Goal: Feedback & Contribution: Leave review/rating

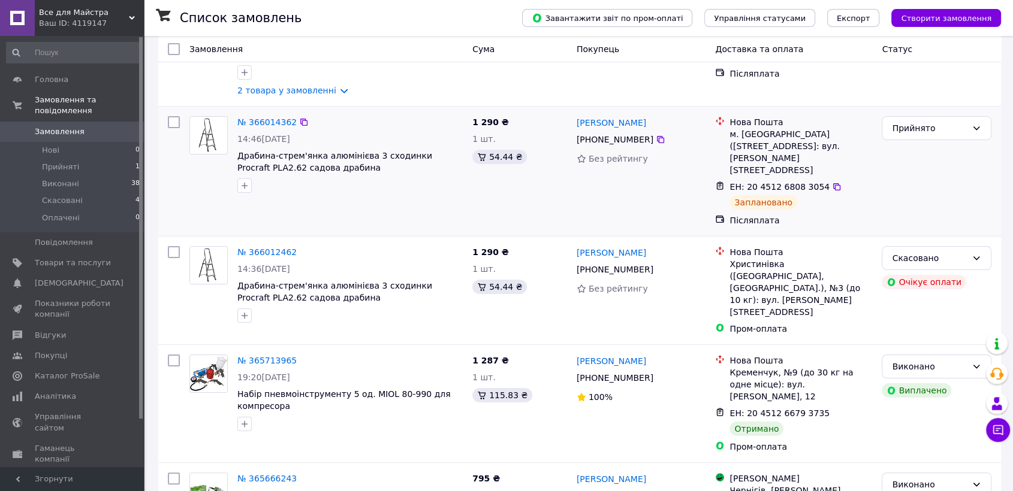
scroll to position [266, 0]
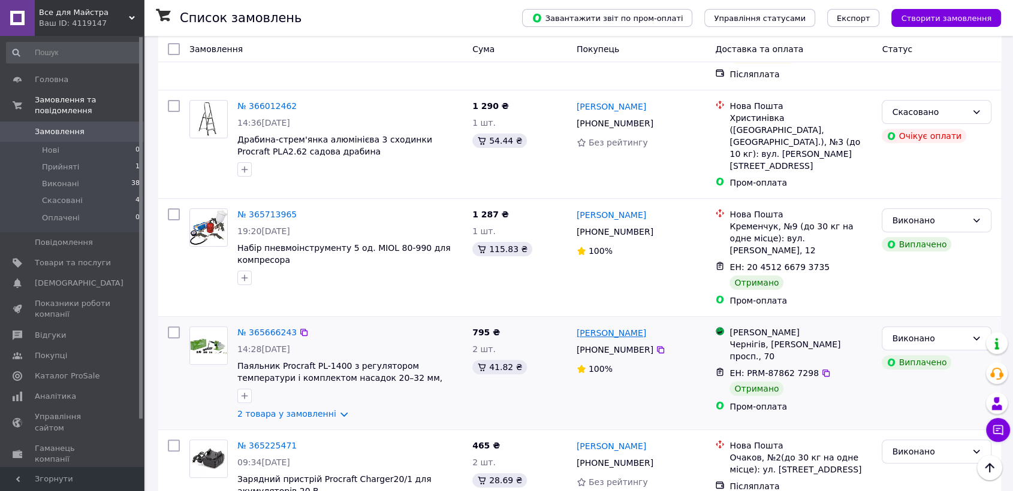
click at [596, 327] on link "[PERSON_NAME]" at bounding box center [612, 333] width 70 height 12
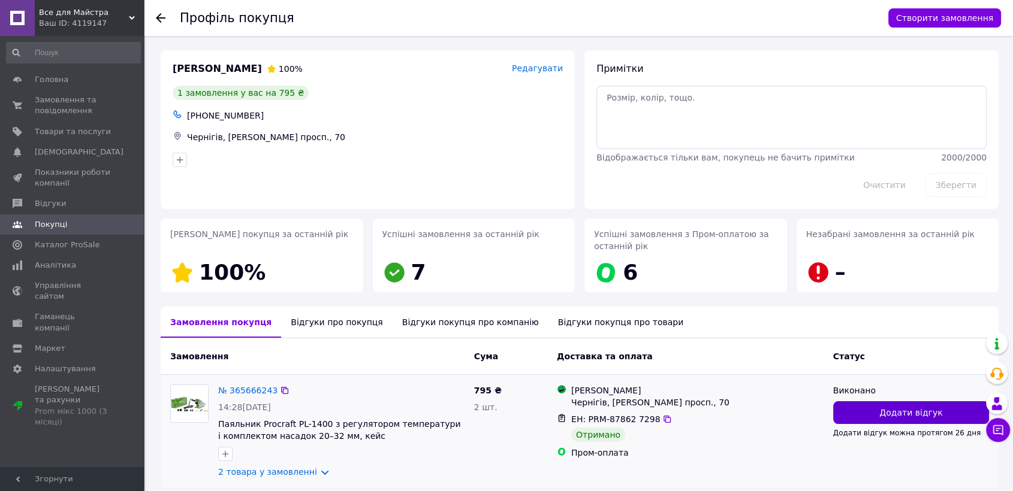
click at [869, 420] on button "Додати відгук" at bounding box center [911, 413] width 156 height 23
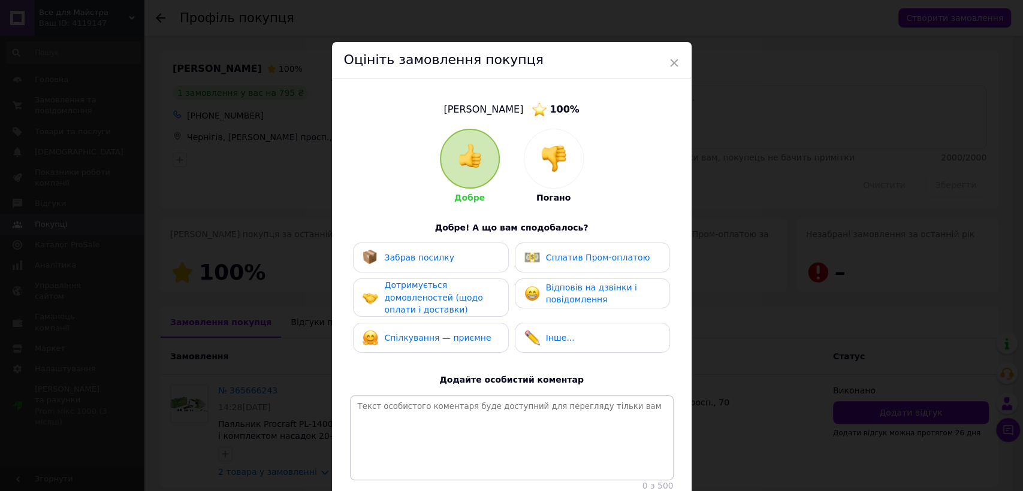
click at [407, 244] on div "Забрав посилку" at bounding box center [430, 258] width 155 height 30
click at [423, 290] on span "Дотримується домовленостей (щодо оплати і доставки)" at bounding box center [433, 298] width 98 height 34
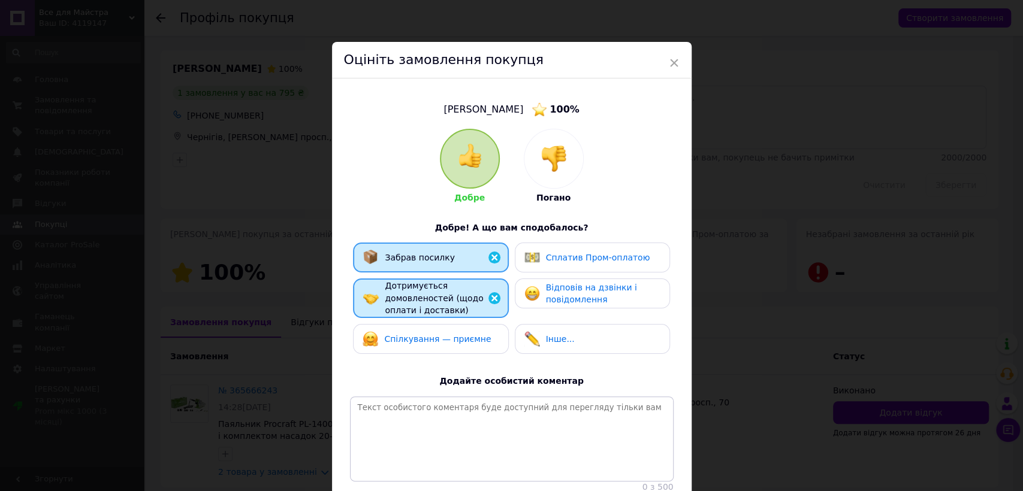
click at [445, 334] on span "Спілкування — приємне" at bounding box center [437, 339] width 107 height 10
click at [553, 287] on span "Відповів на дзвінки і повідомлення" at bounding box center [591, 294] width 91 height 22
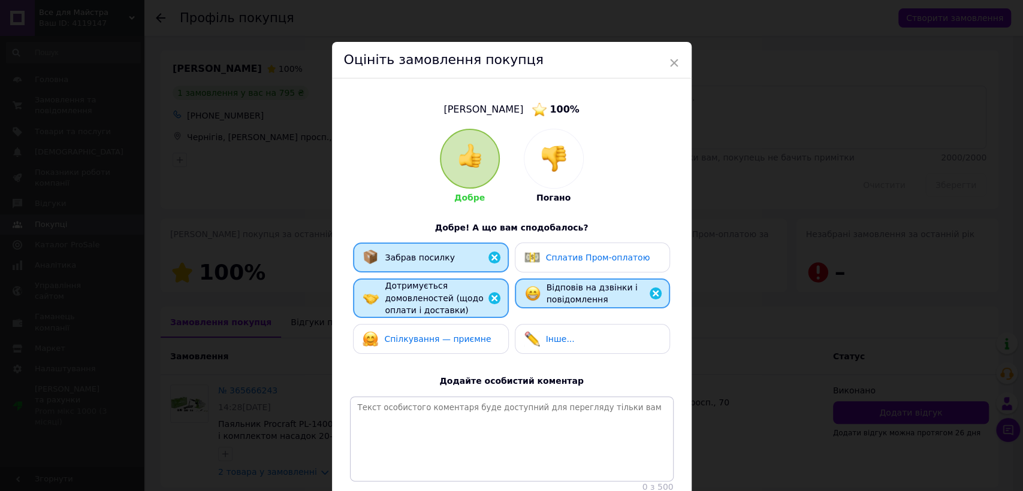
click at [436, 334] on span "Спілкування — приємне" at bounding box center [437, 339] width 107 height 10
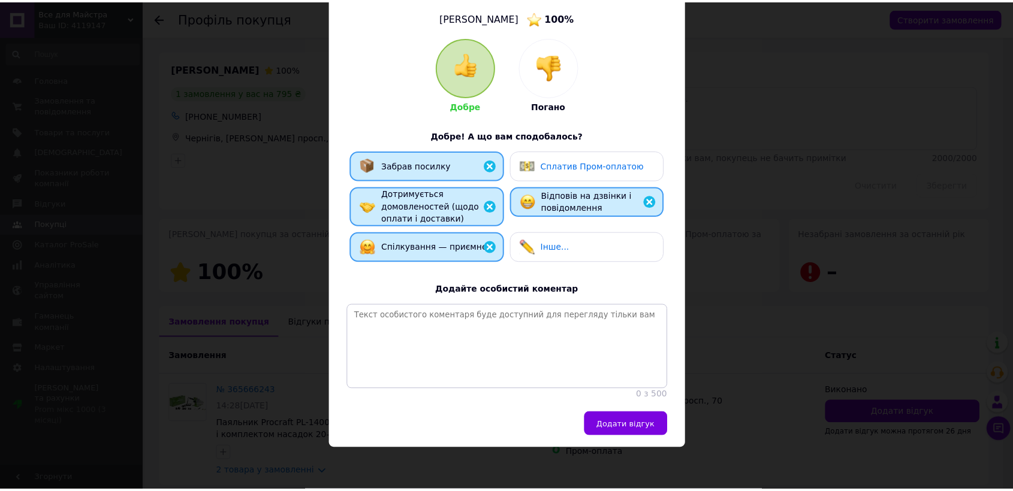
scroll to position [103, 0]
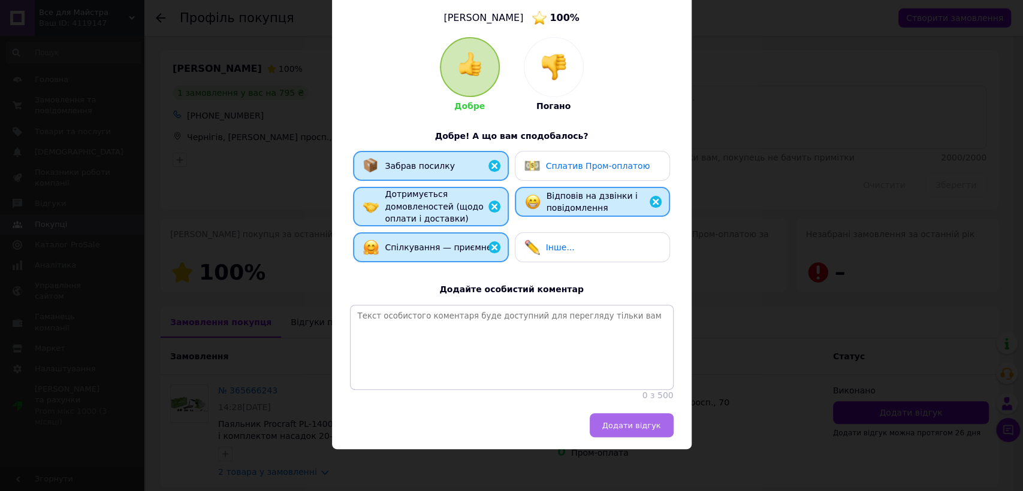
click at [620, 426] on span "Додати відгук" at bounding box center [631, 425] width 59 height 9
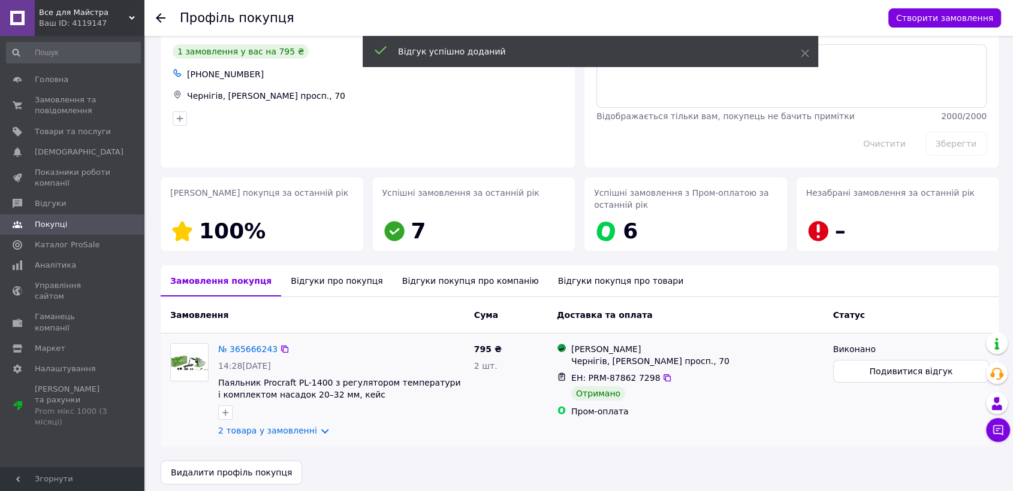
scroll to position [49, 0]
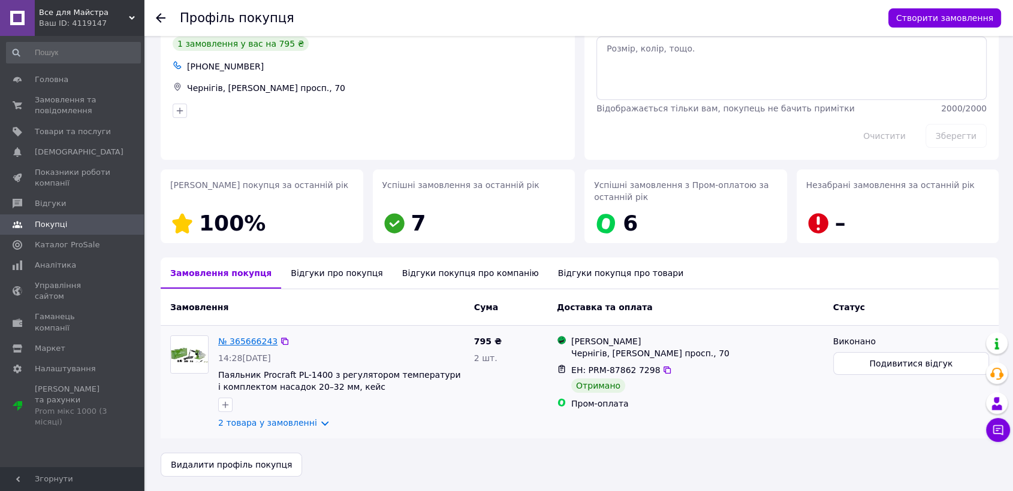
click at [240, 342] on link "№ 365666243" at bounding box center [247, 342] width 59 height 10
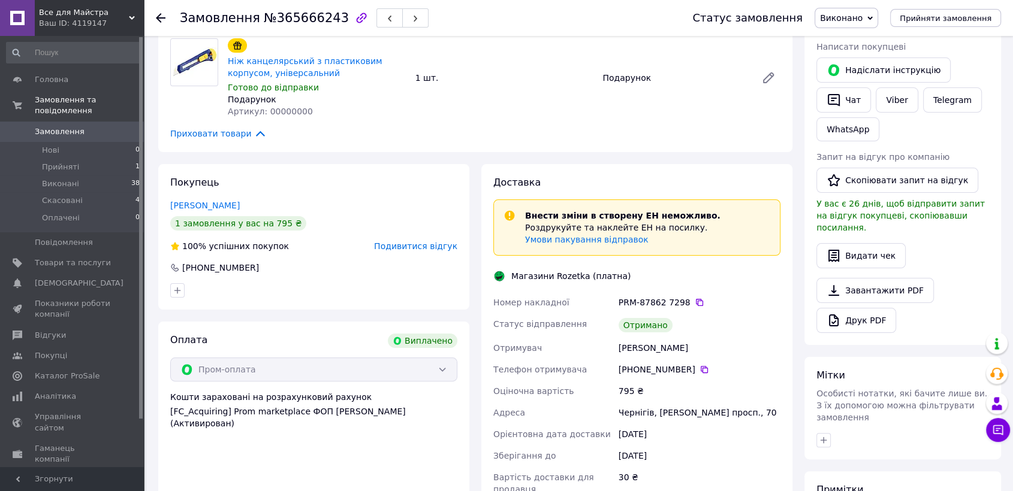
scroll to position [200, 0]
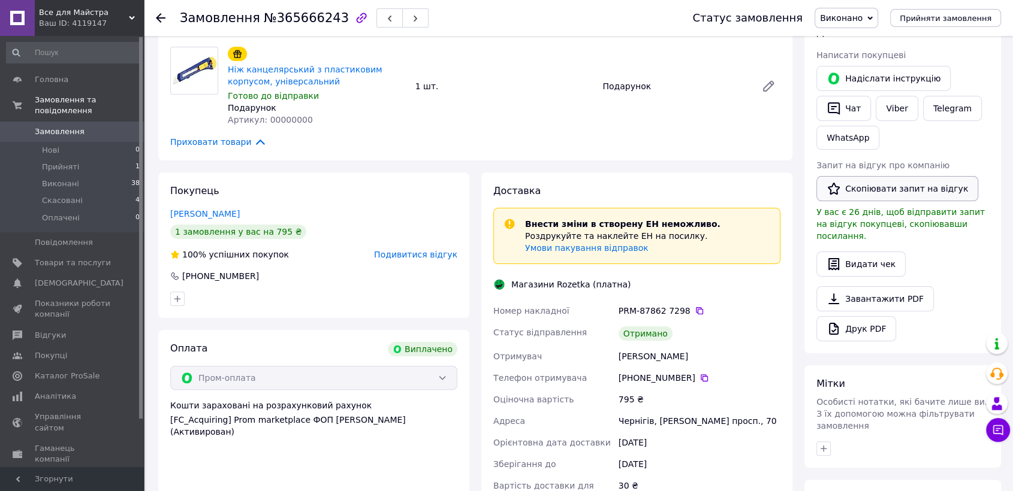
click at [848, 191] on button "Скопіювати запит на відгук" at bounding box center [897, 188] width 162 height 25
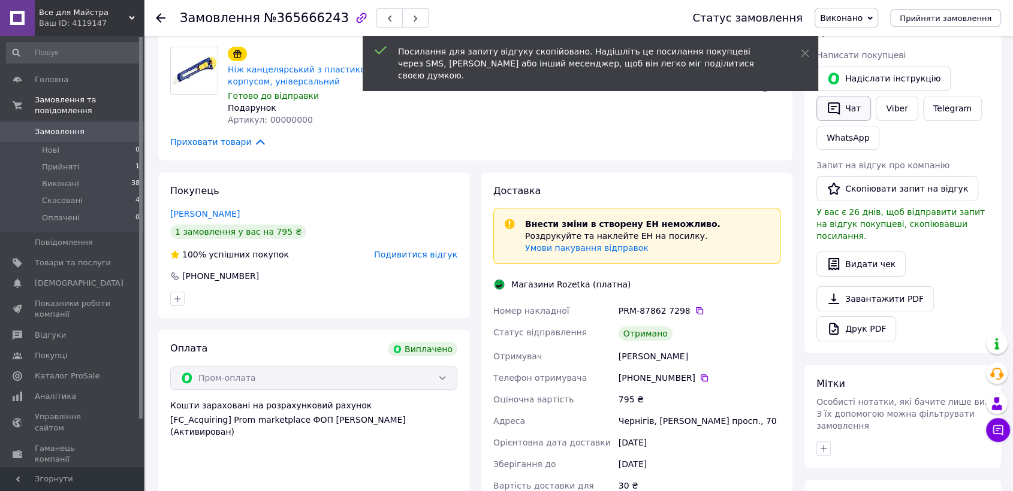
click at [842, 108] on button "Чат" at bounding box center [843, 108] width 55 height 25
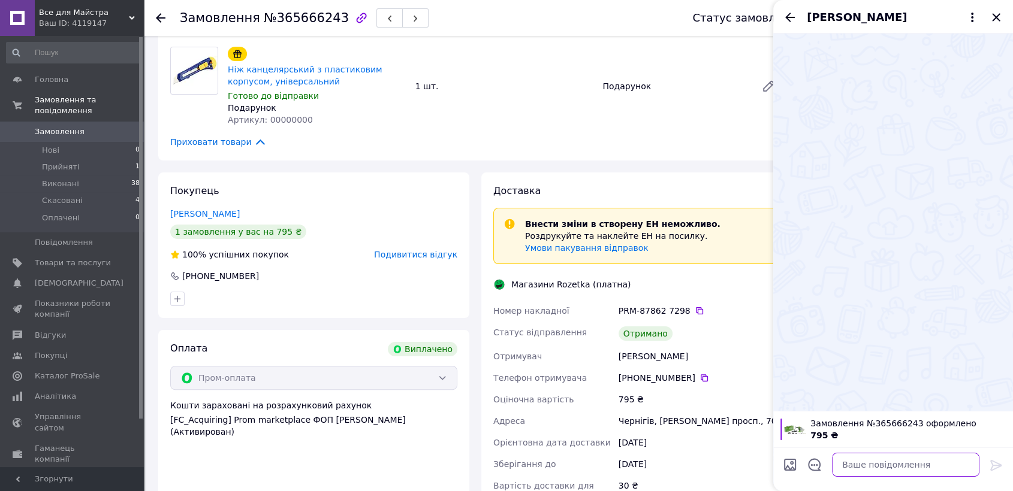
click at [869, 469] on textarea at bounding box center [905, 465] width 147 height 24
paste textarea "[URL][DOMAIN_NAME]"
type textarea "[URL][DOMAIN_NAME]"
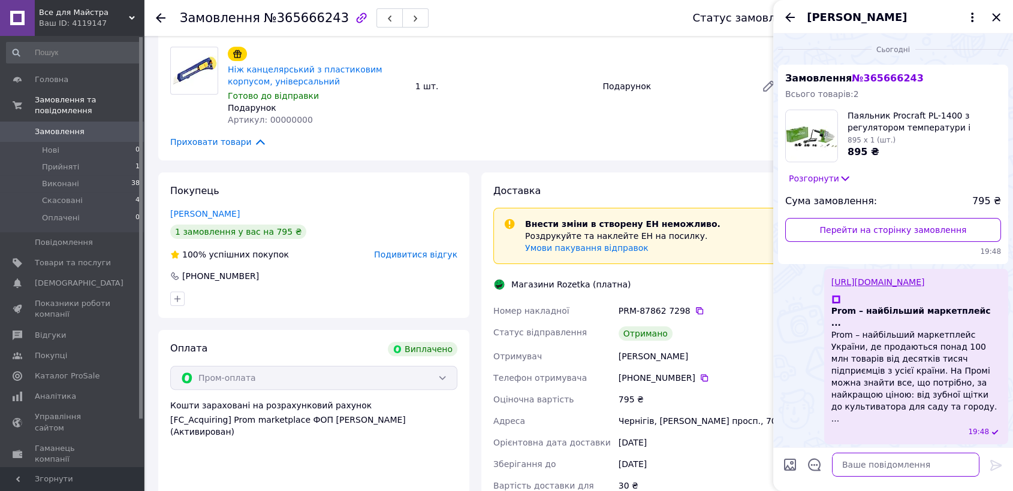
click at [854, 466] on textarea at bounding box center [905, 465] width 147 height 24
paste textarea "Доброго дня! Щиро дякуємо за покупку в нашому інтернет-магазині 💙 Нам дуже важл…"
type textarea "Доброго дня! Щиро дякуємо за покупку в нашому інтернет-магазині 💙 Нам дуже важл…"
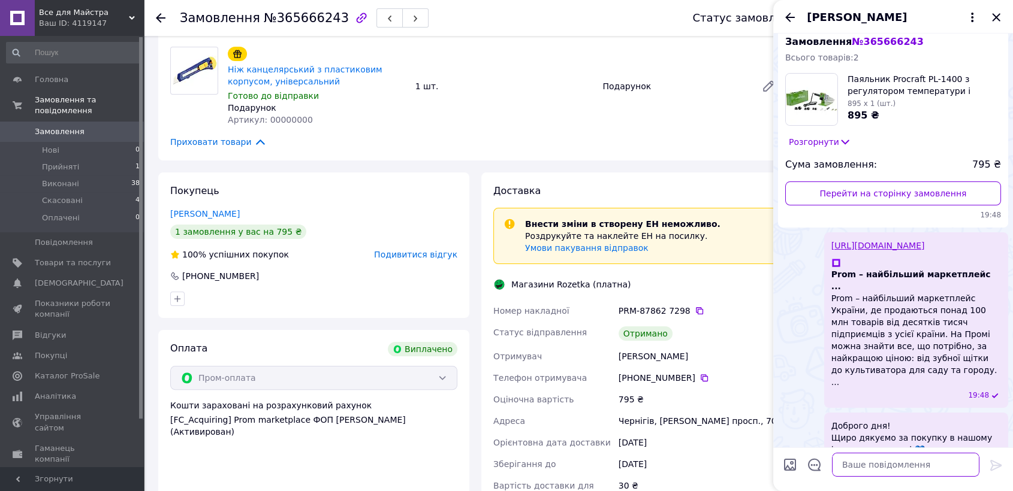
scroll to position [58, 0]
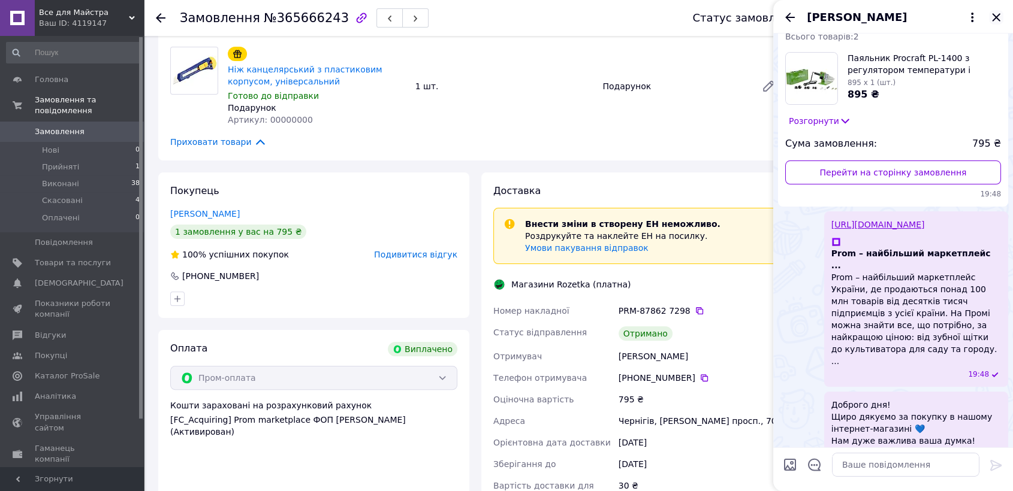
click at [992, 17] on icon "Закрити" at bounding box center [996, 17] width 14 height 14
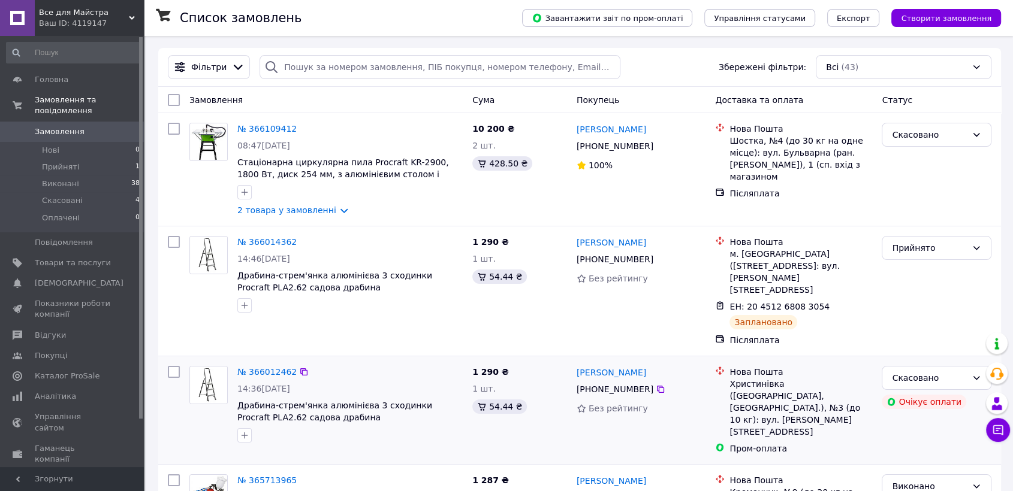
click at [416, 429] on div at bounding box center [350, 435] width 230 height 19
